Goal: Information Seeking & Learning: Learn about a topic

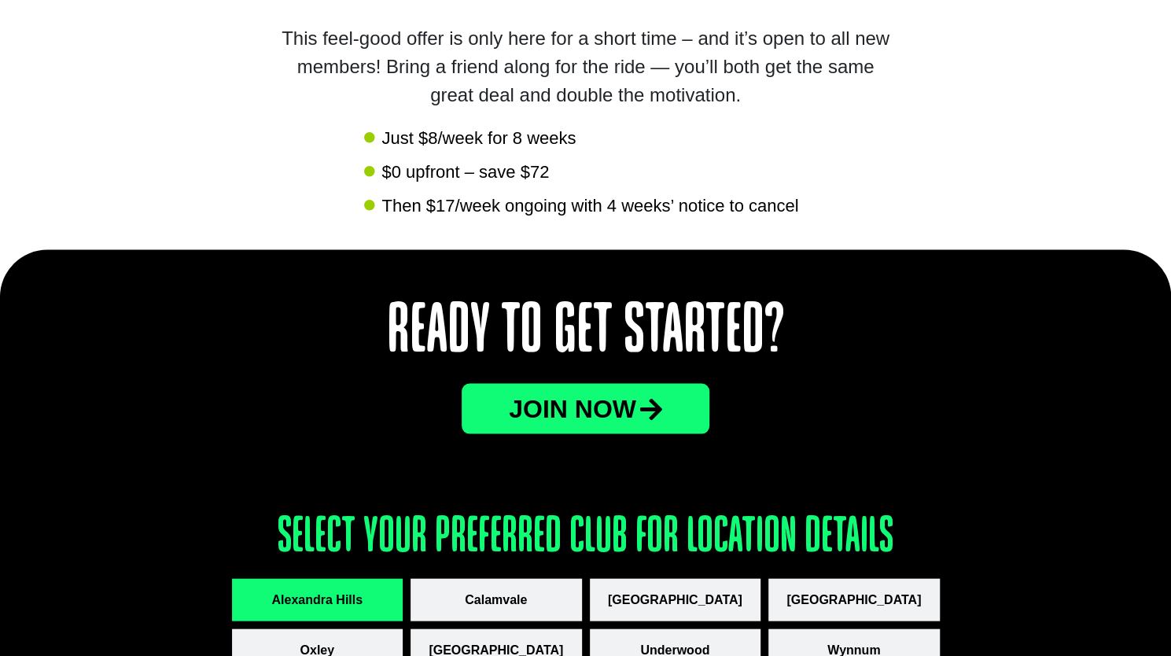
scroll to position [2161, 0]
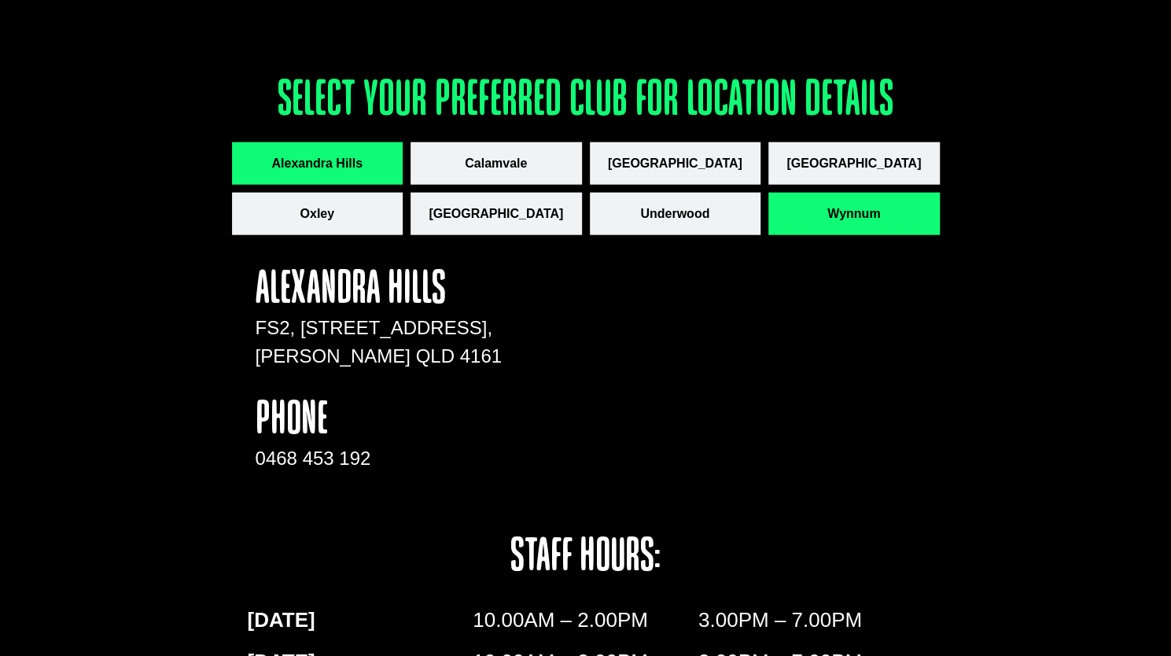
click at [807, 196] on button "Wynnum" at bounding box center [855, 214] width 172 height 42
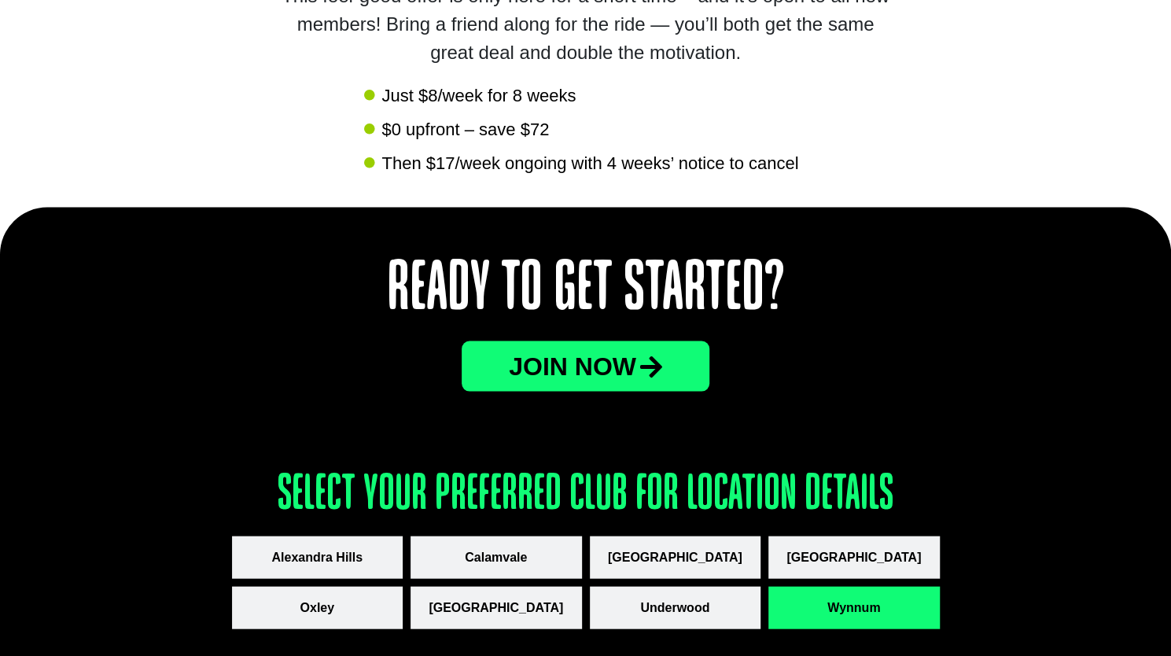
scroll to position [1954, 0]
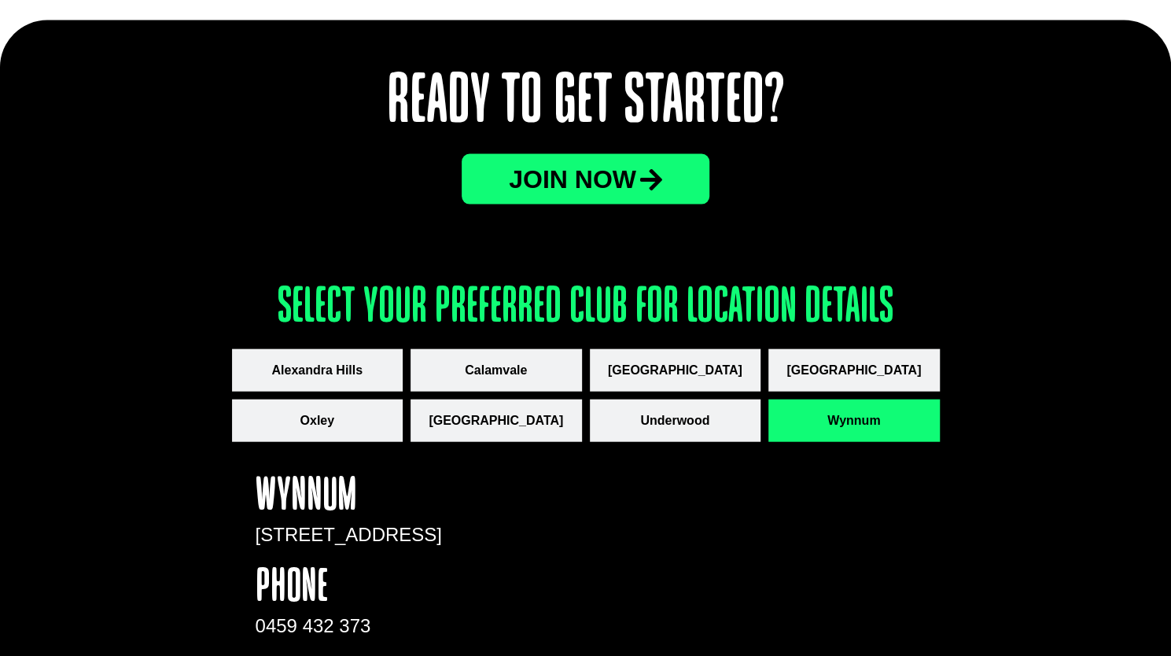
click at [604, 167] on span "JOin now" at bounding box center [572, 179] width 127 height 25
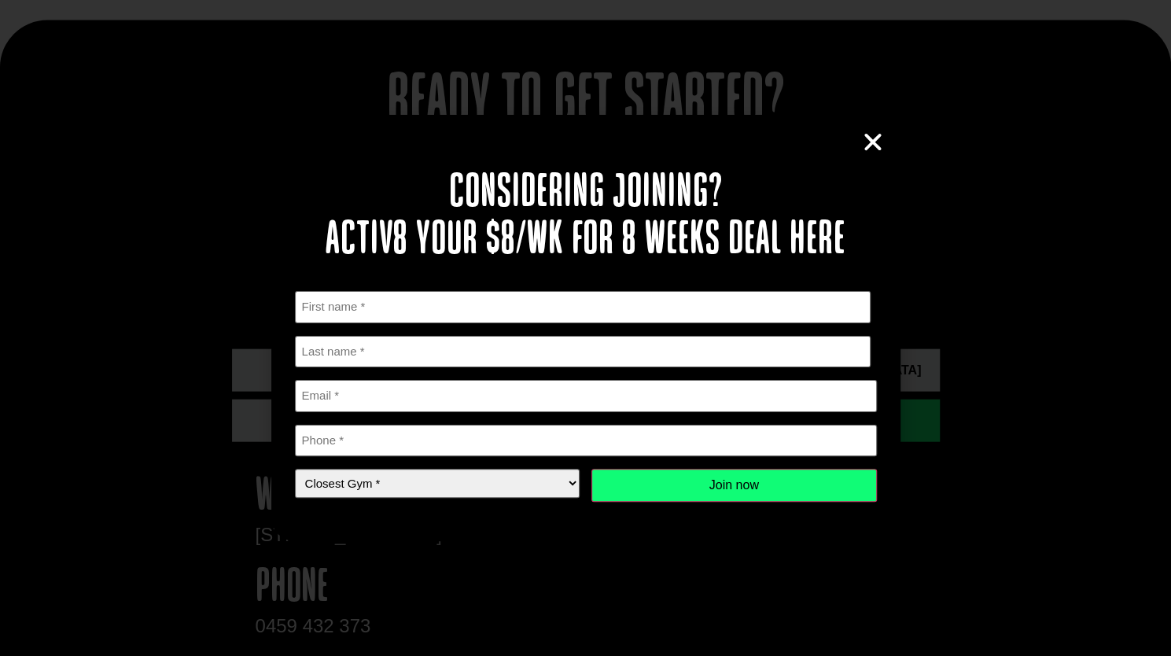
click at [875, 136] on icon "Close" at bounding box center [873, 143] width 24 height 24
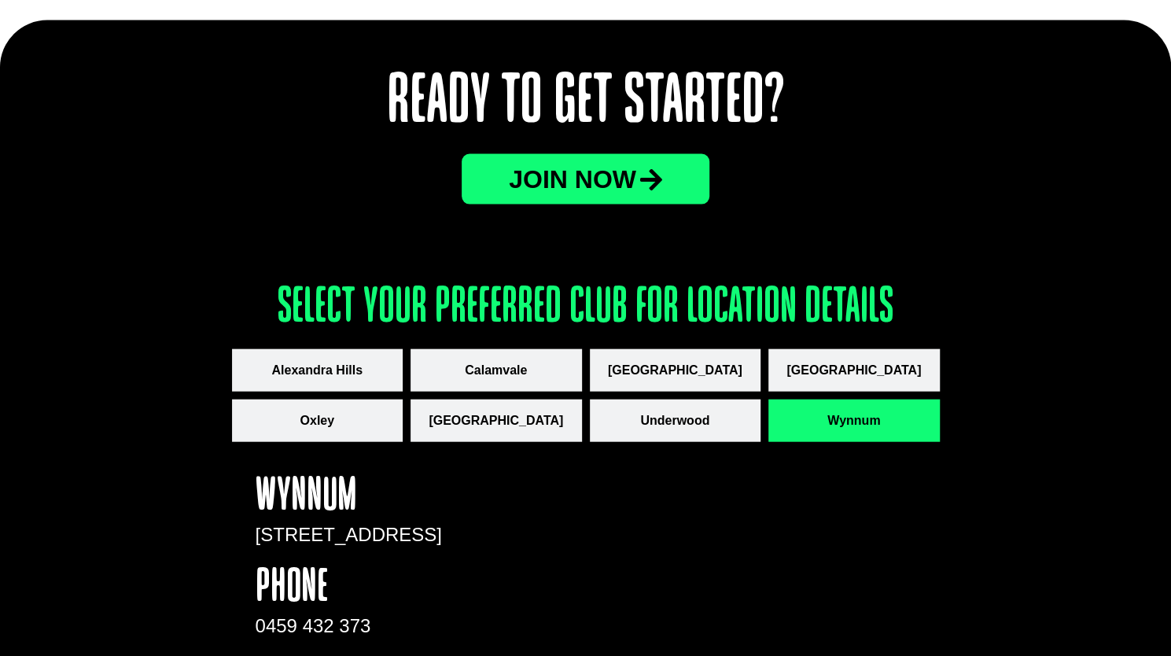
scroll to position [2736, 0]
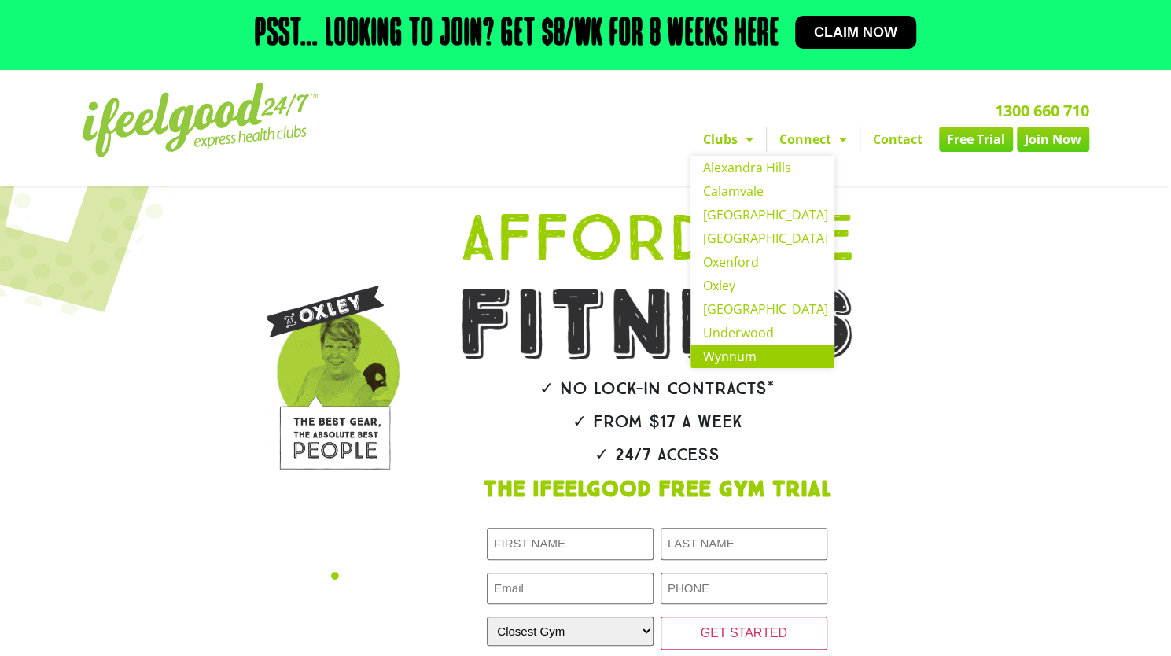
click at [758, 349] on link "Wynnum" at bounding box center [763, 357] width 144 height 24
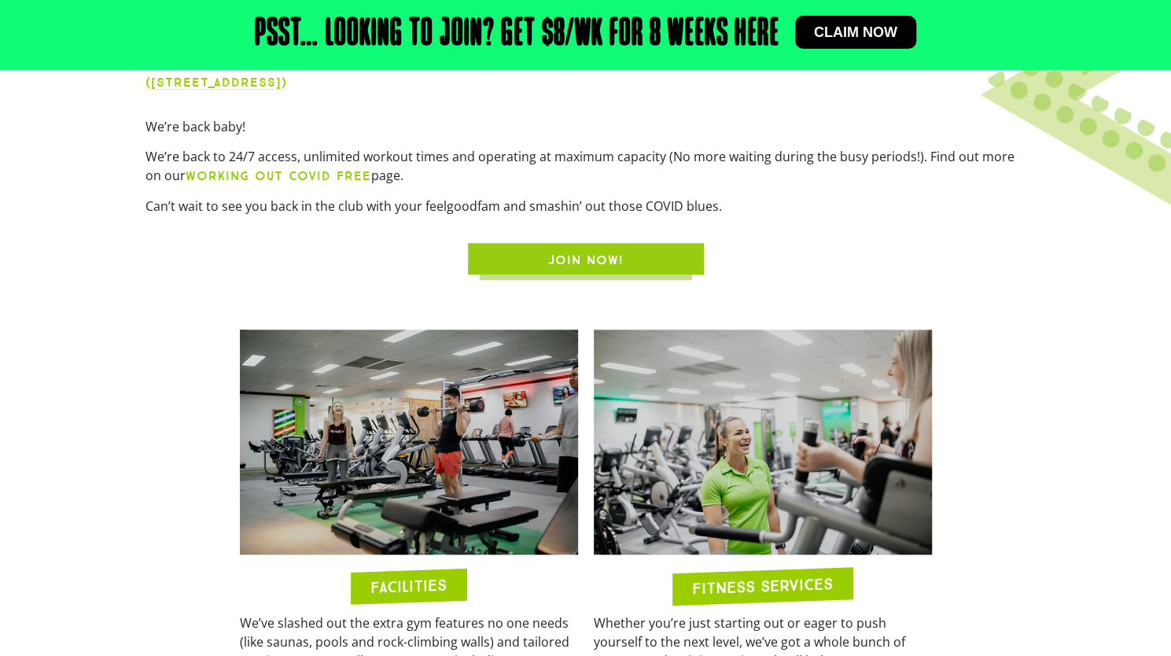
scroll to position [566, 0]
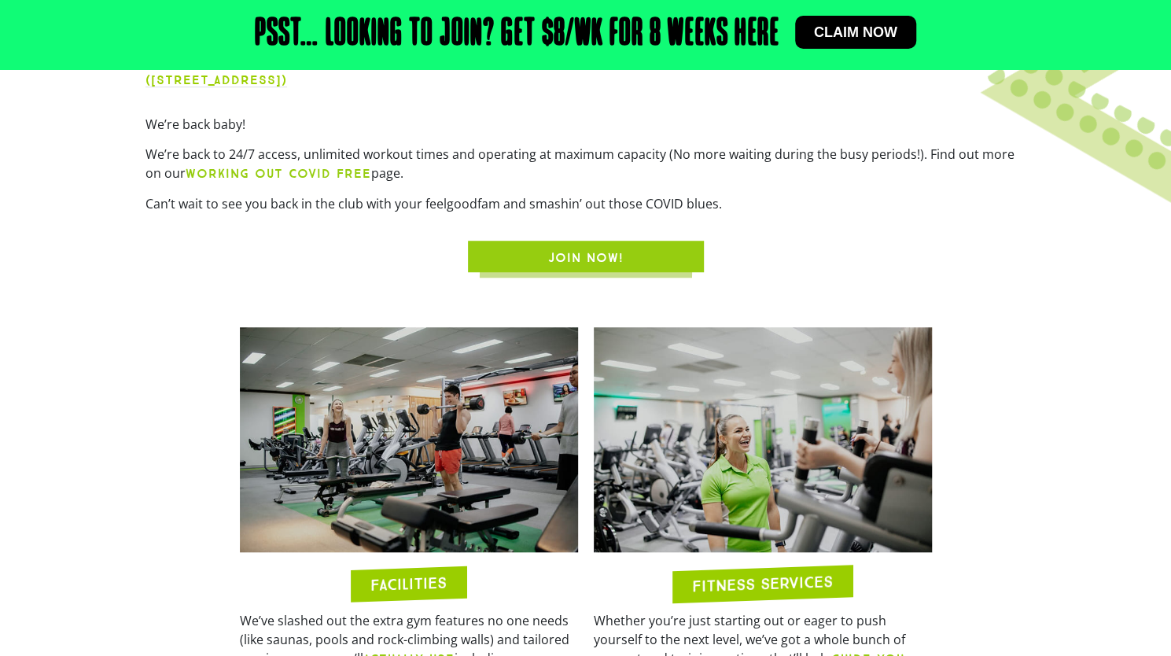
click at [433, 576] on h2 "FACILITIES" at bounding box center [409, 584] width 76 height 18
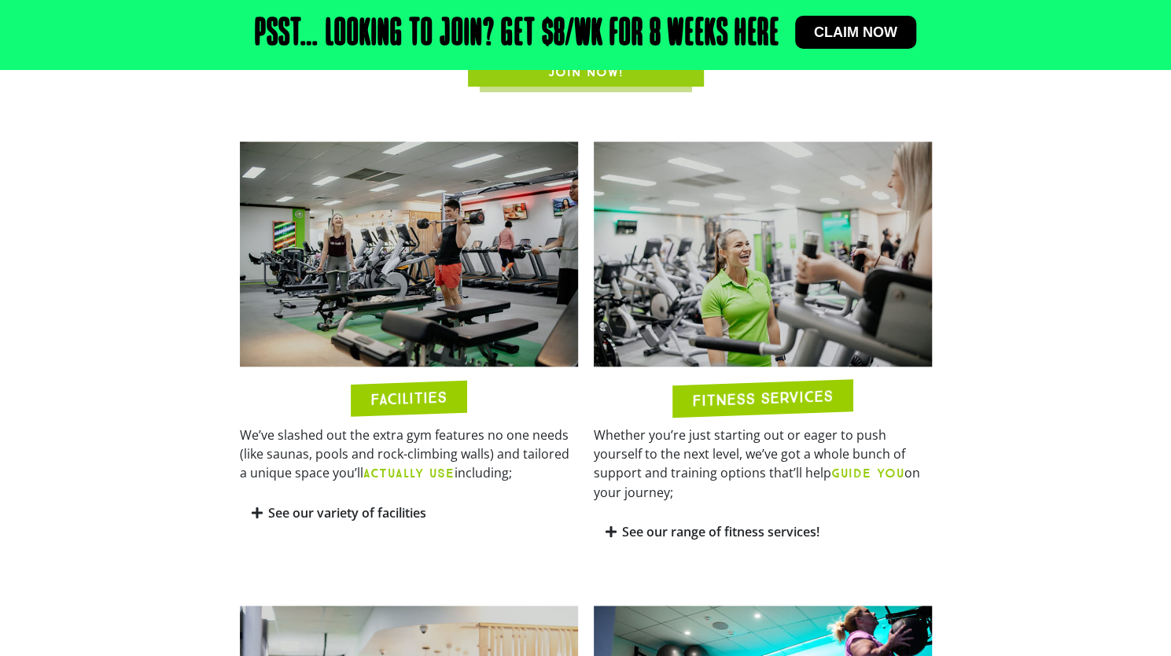
scroll to position [792, 0]
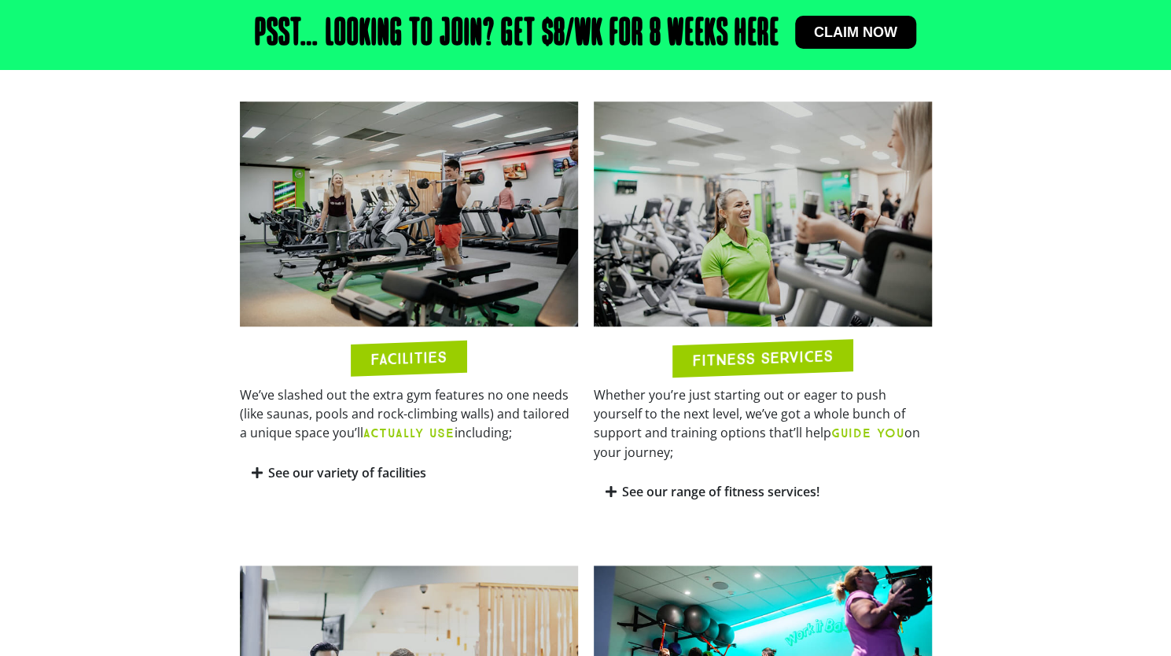
click at [394, 469] on link "See our variety of facilities" at bounding box center [347, 472] width 158 height 17
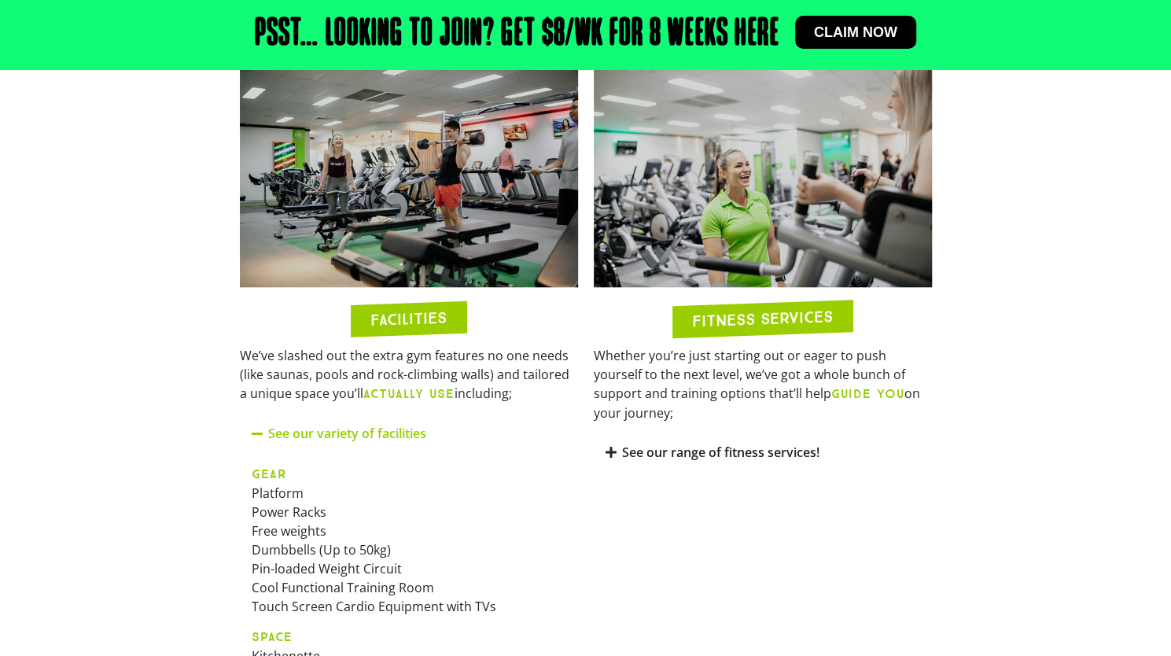
scroll to position [903, 0]
